Goal: Find specific page/section: Find specific page/section

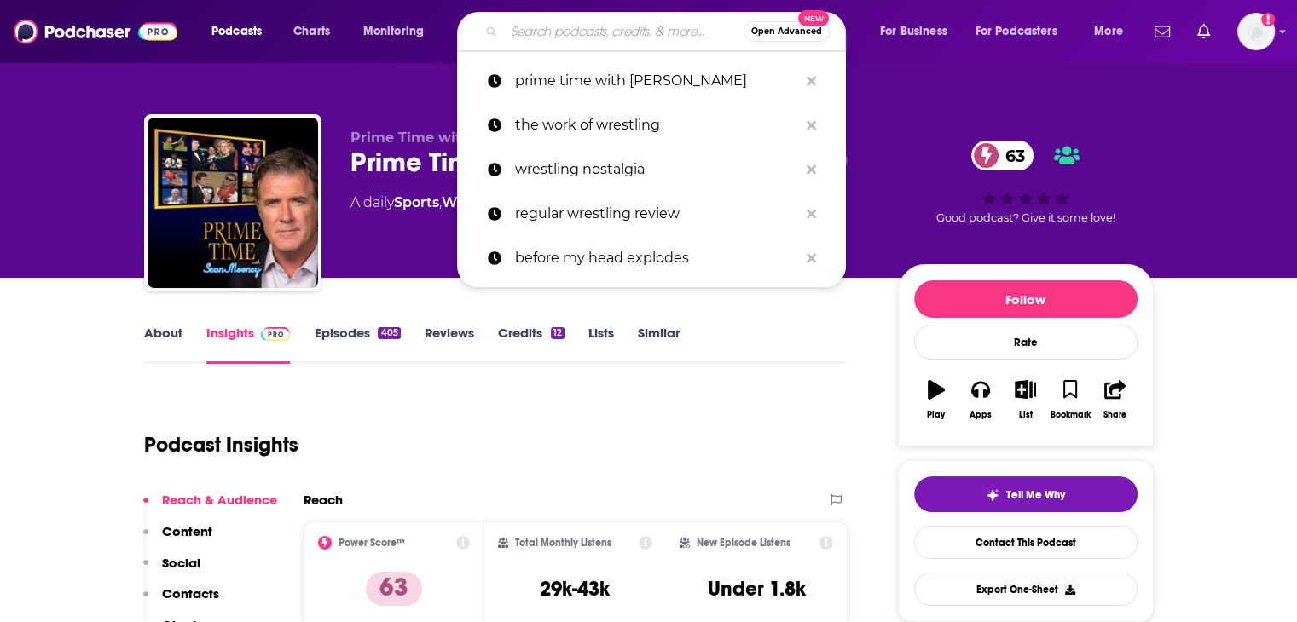
click at [559, 41] on input "Search podcasts, credits, & more..." at bounding box center [624, 31] width 240 height 27
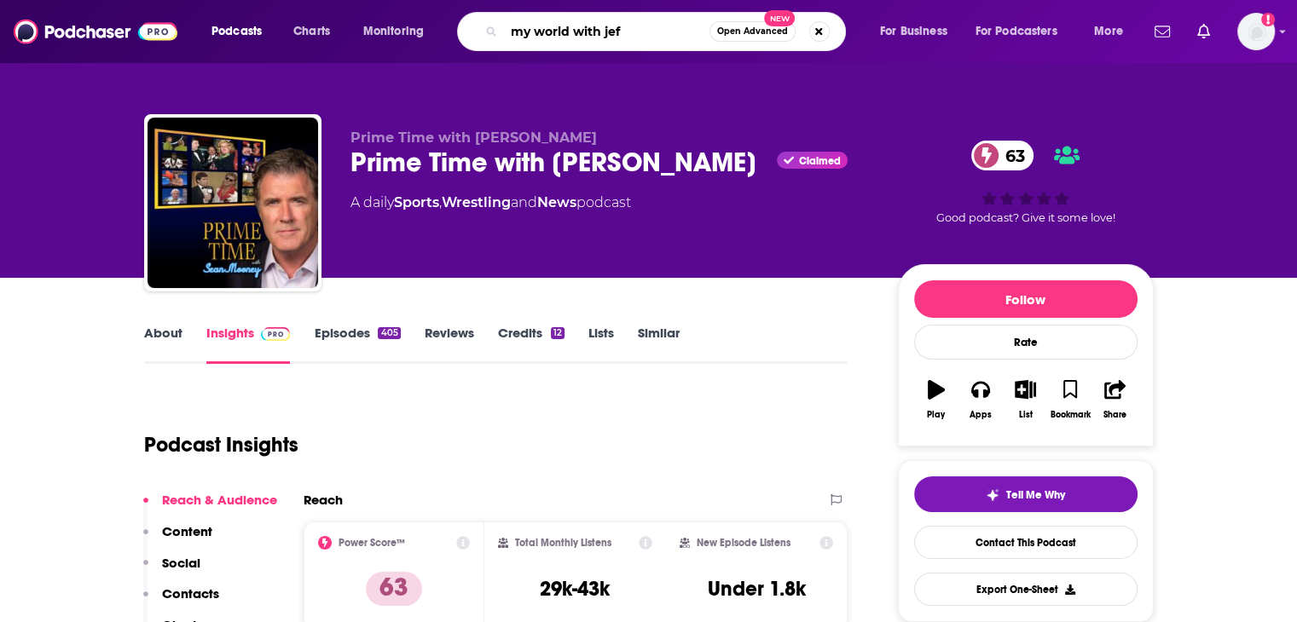
type input "my world with [PERSON_NAME]"
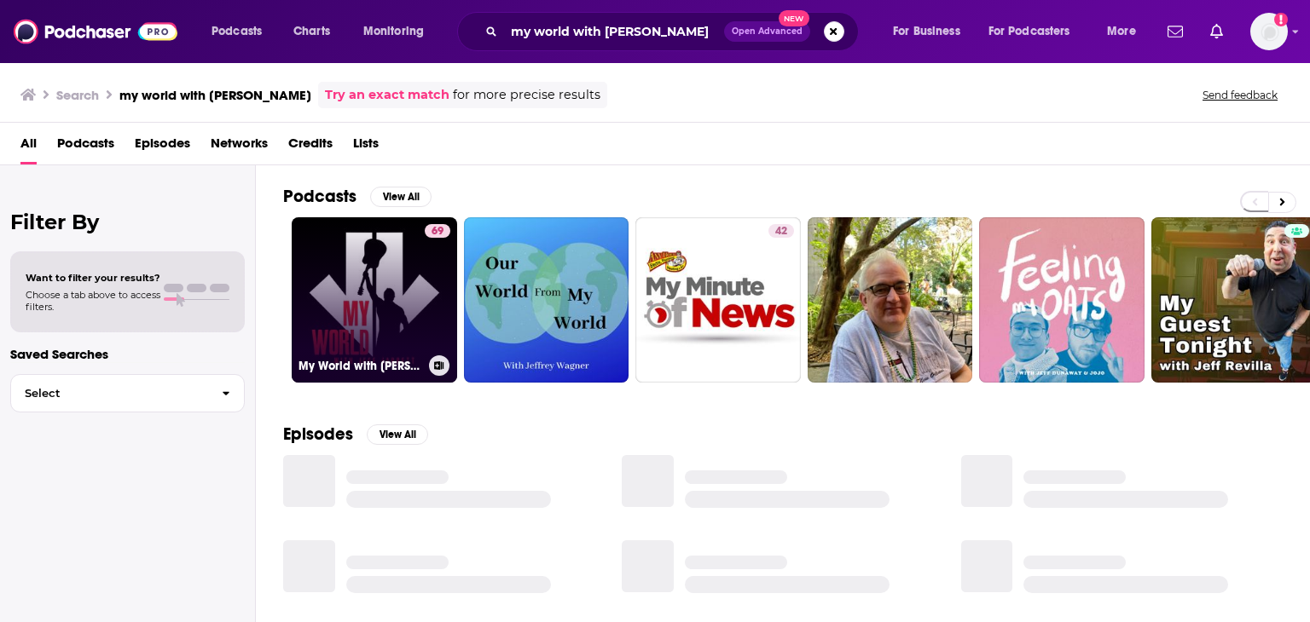
click at [413, 281] on link "69 My World with [PERSON_NAME]" at bounding box center [374, 299] width 165 height 165
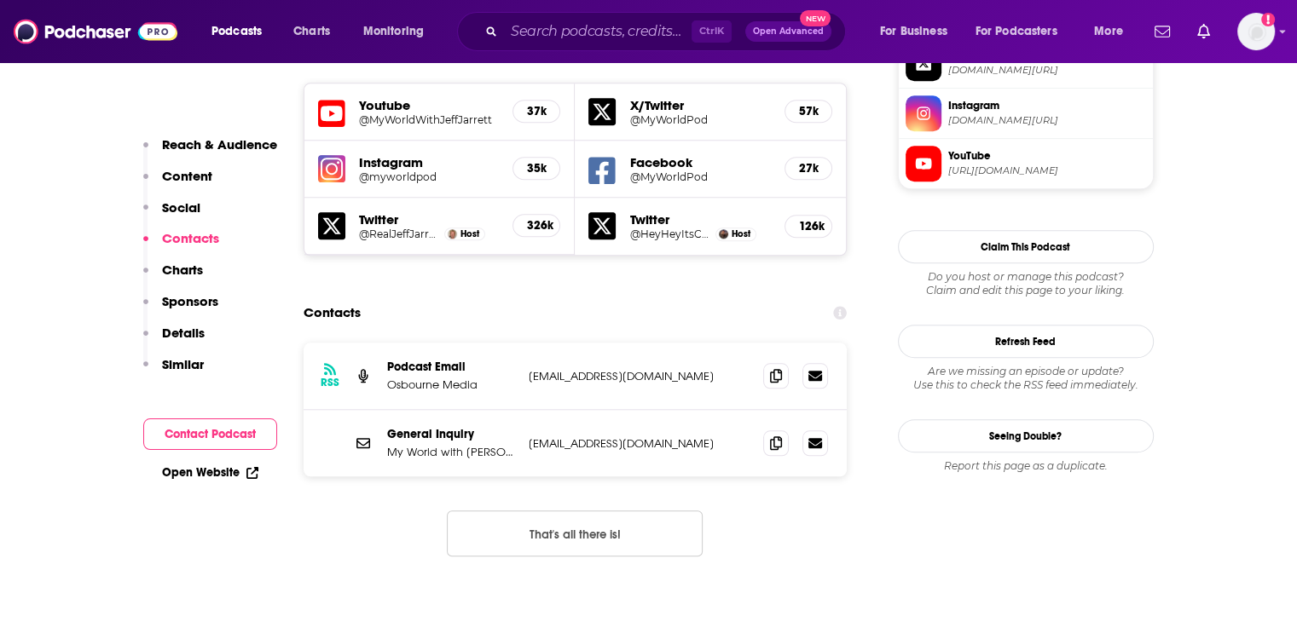
scroll to position [1562, 0]
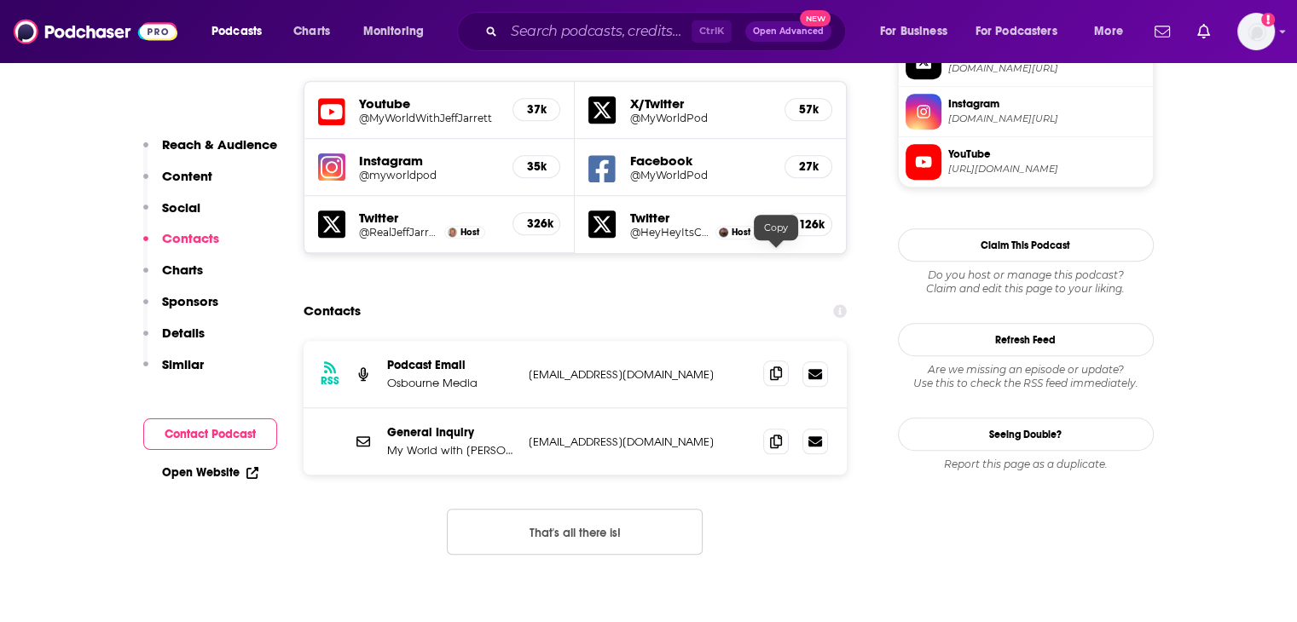
click at [771, 367] on icon at bounding box center [776, 374] width 12 height 14
